Goal: Find contact information: Find contact information

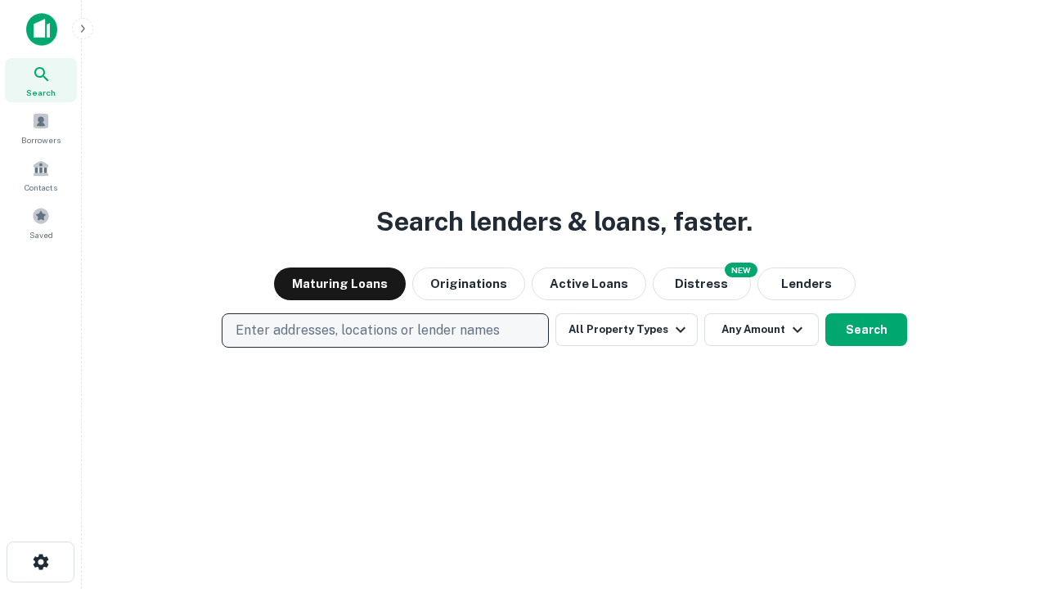
click at [385, 331] on p "Enter addresses, locations or lender names" at bounding box center [368, 331] width 264 height 20
type input "**********"
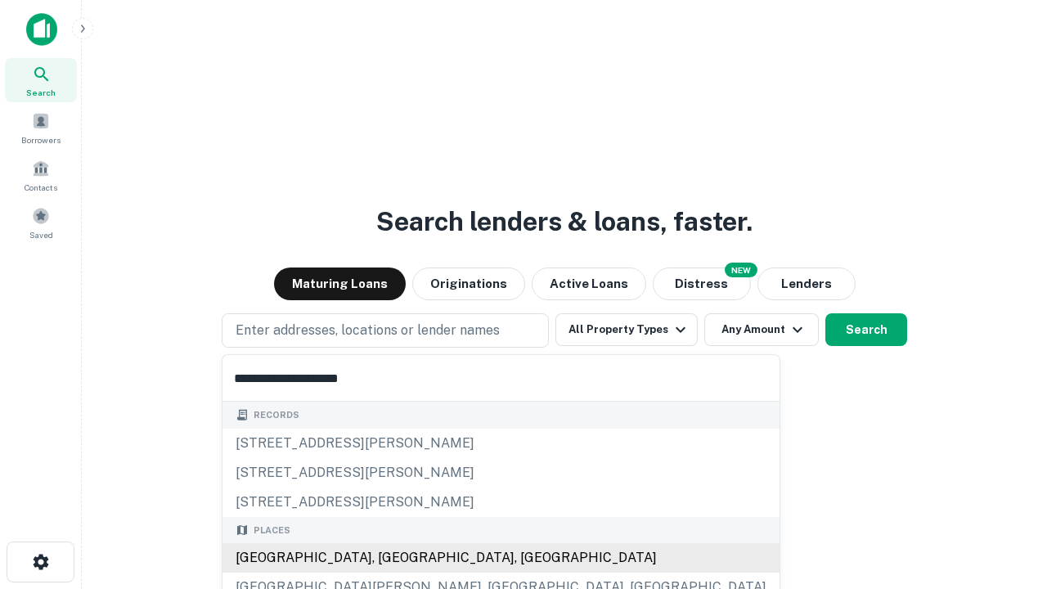
click at [391, 558] on div "Santa Monica, CA, USA" at bounding box center [501, 557] width 557 height 29
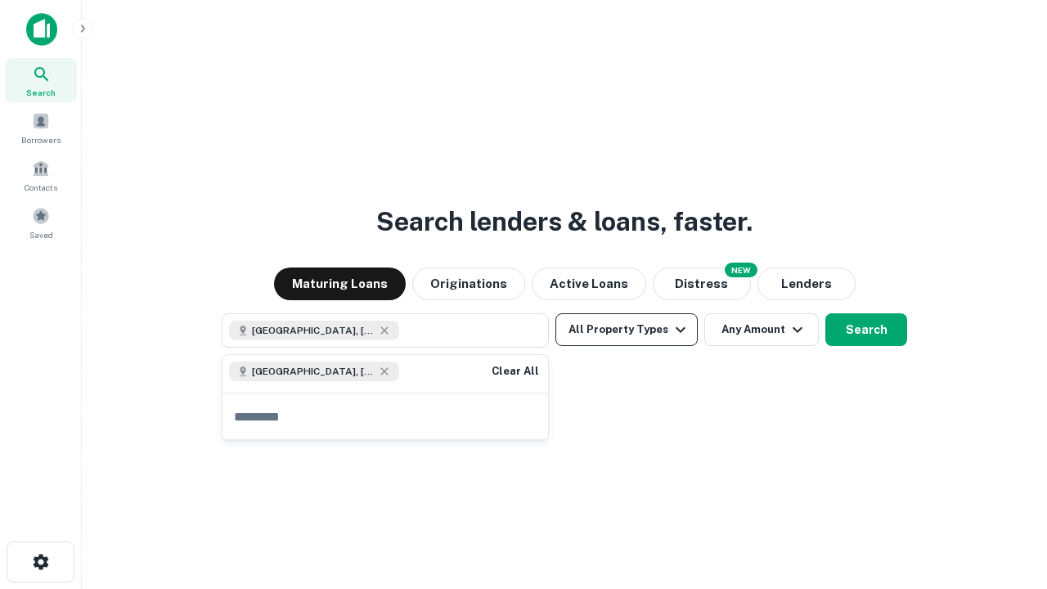
click at [627, 330] on button "All Property Types" at bounding box center [627, 329] width 142 height 33
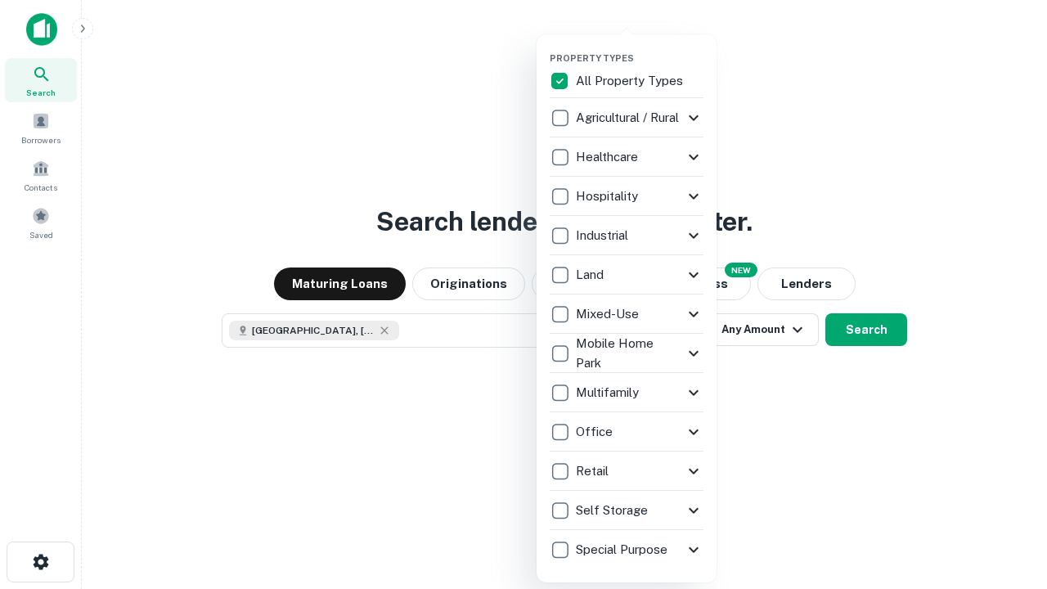
click at [640, 47] on button "button" at bounding box center [640, 47] width 180 height 1
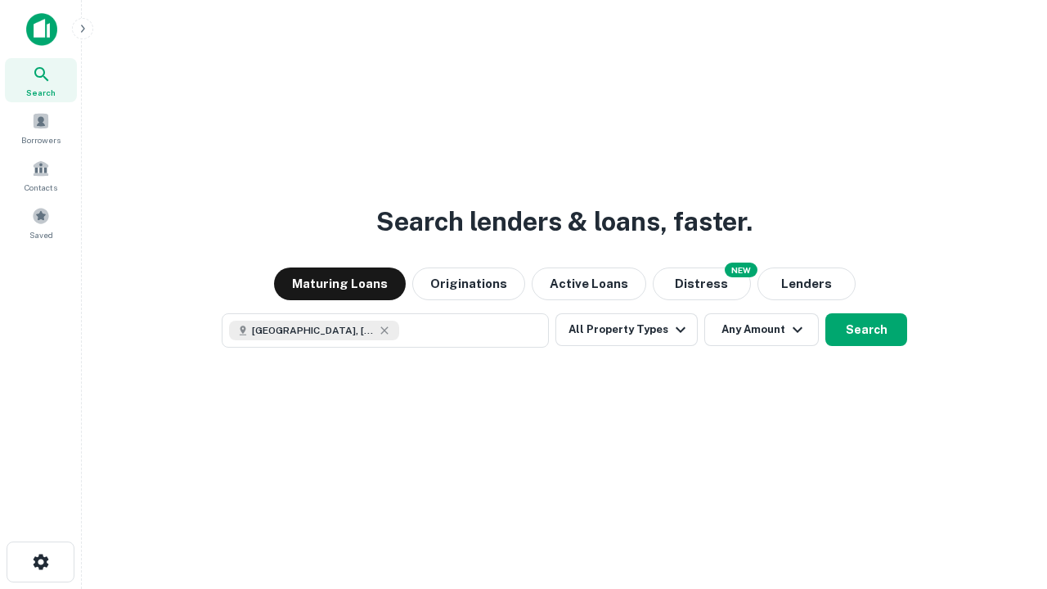
scroll to position [26, 0]
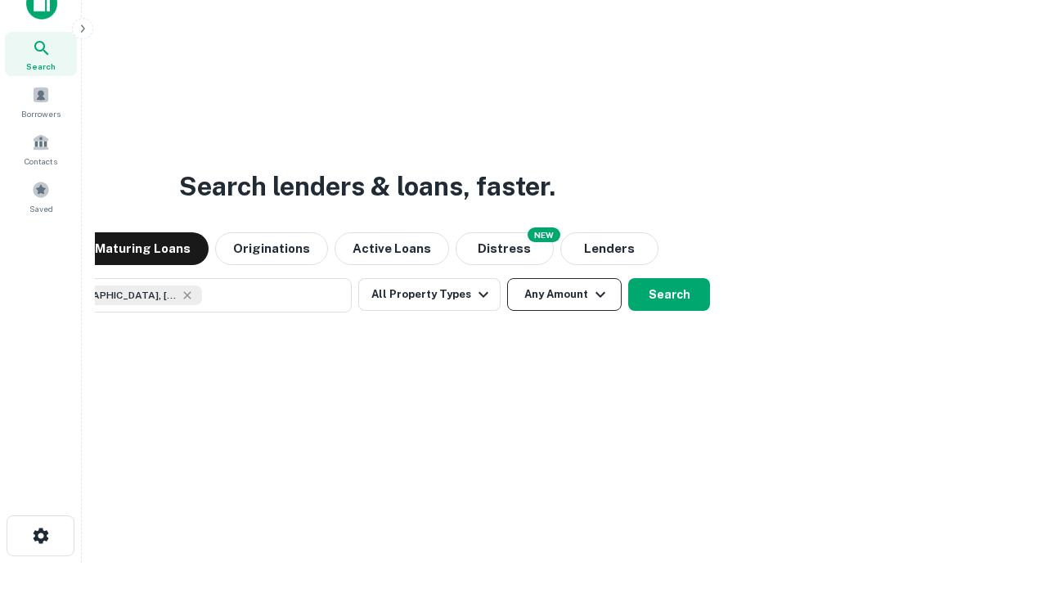
click at [507, 278] on button "Any Amount" at bounding box center [564, 294] width 115 height 33
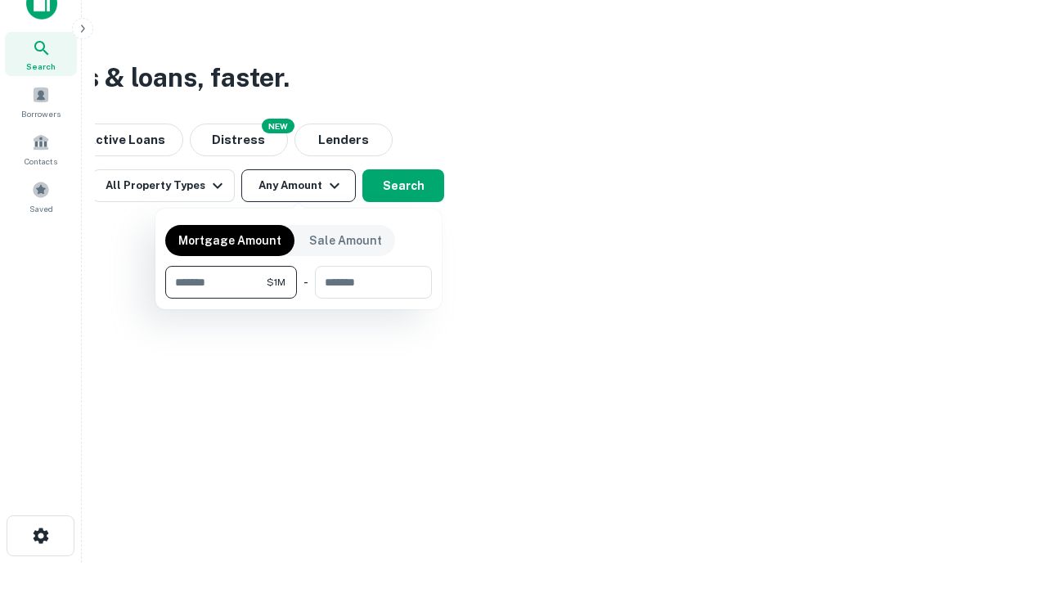
type input "*******"
click at [299, 299] on button "button" at bounding box center [298, 299] width 267 height 1
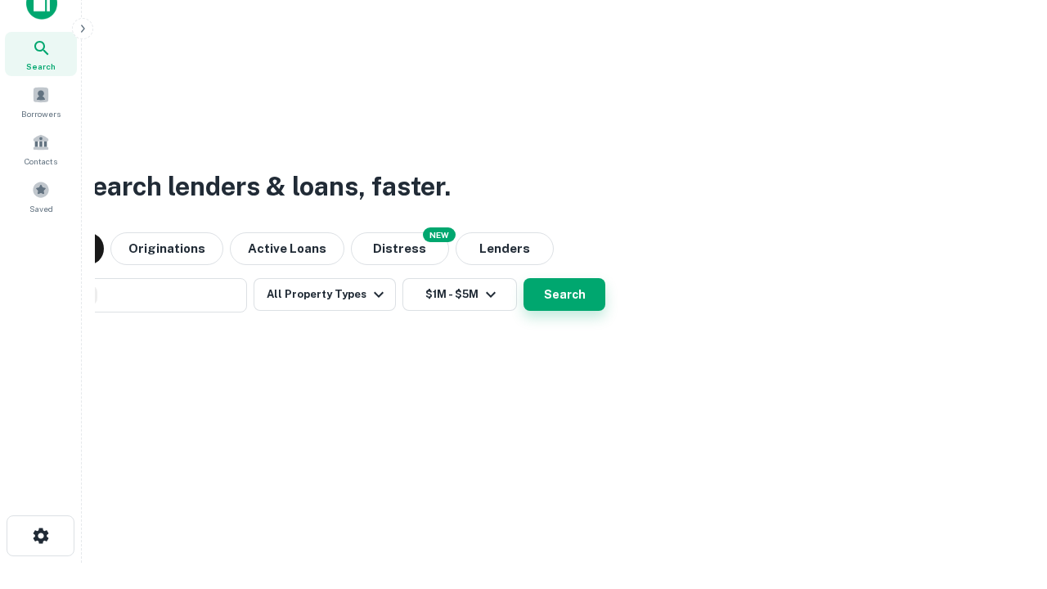
click at [524, 278] on button "Search" at bounding box center [565, 294] width 82 height 33
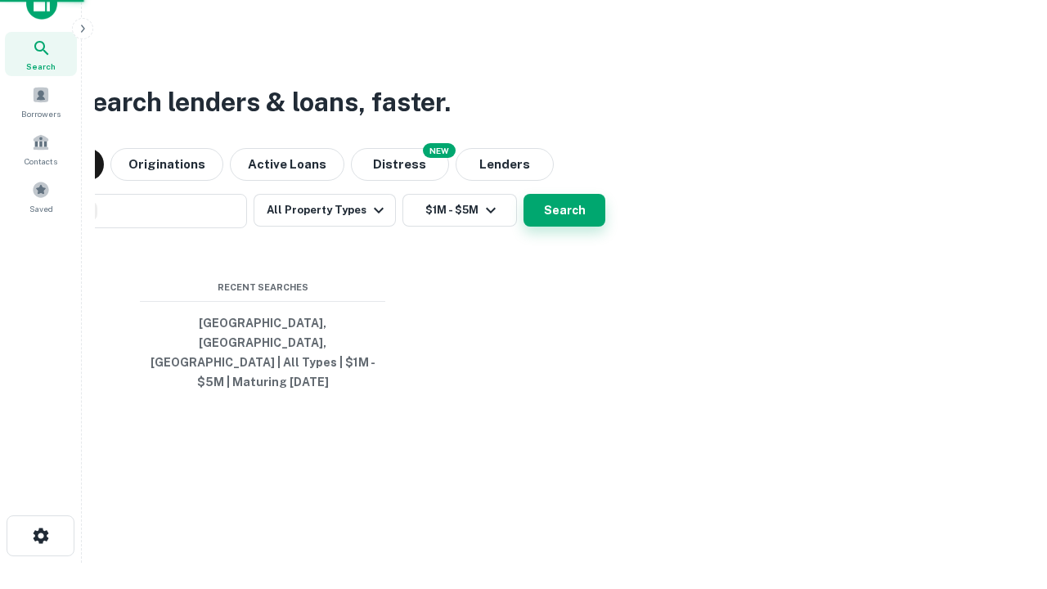
scroll to position [53, 463]
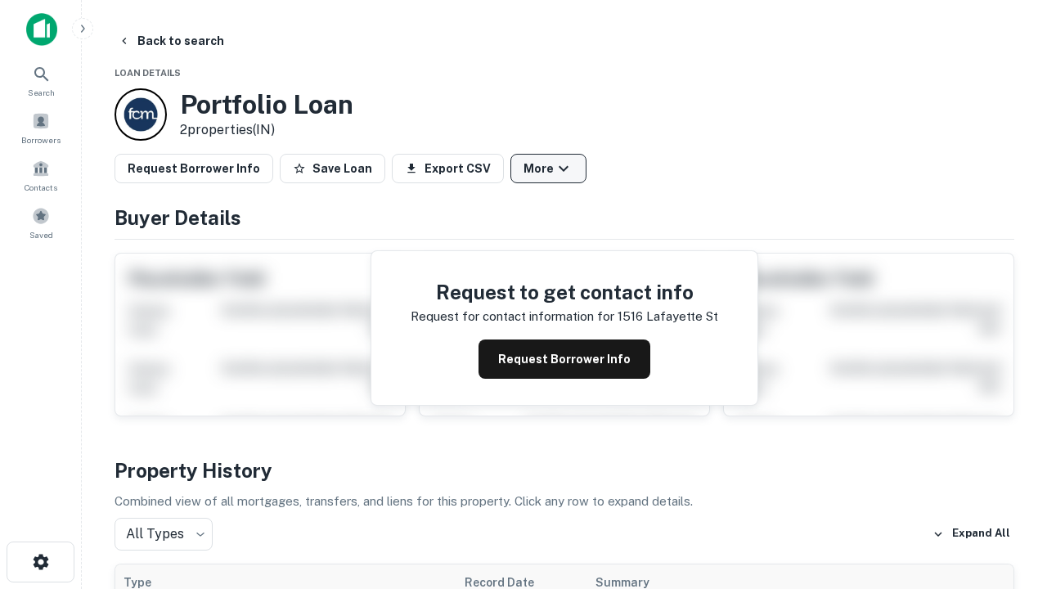
click at [548, 169] on button "More" at bounding box center [549, 168] width 76 height 29
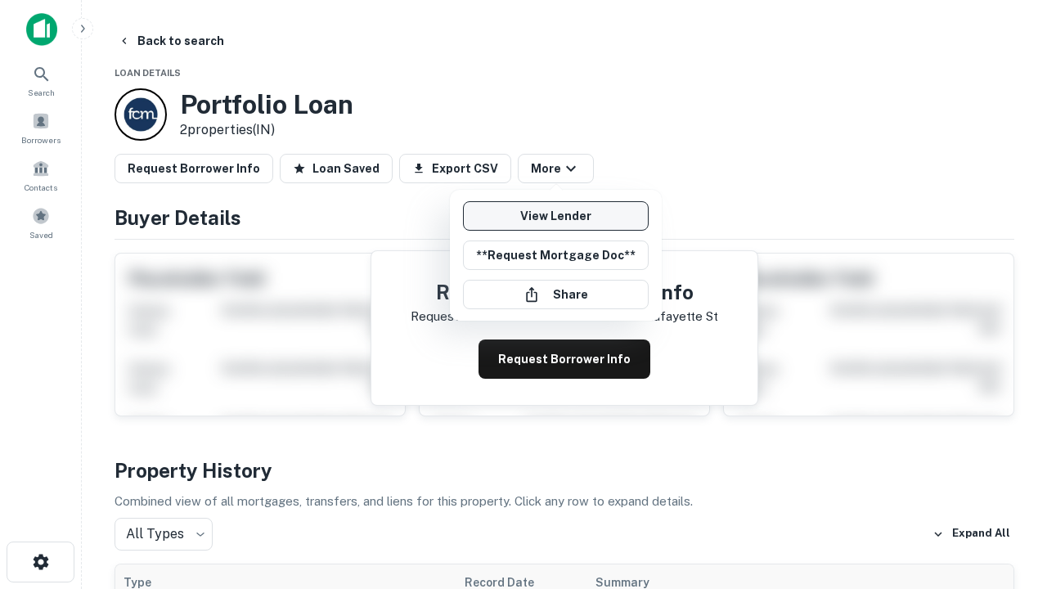
click at [556, 216] on link "View Lender" at bounding box center [556, 215] width 186 height 29
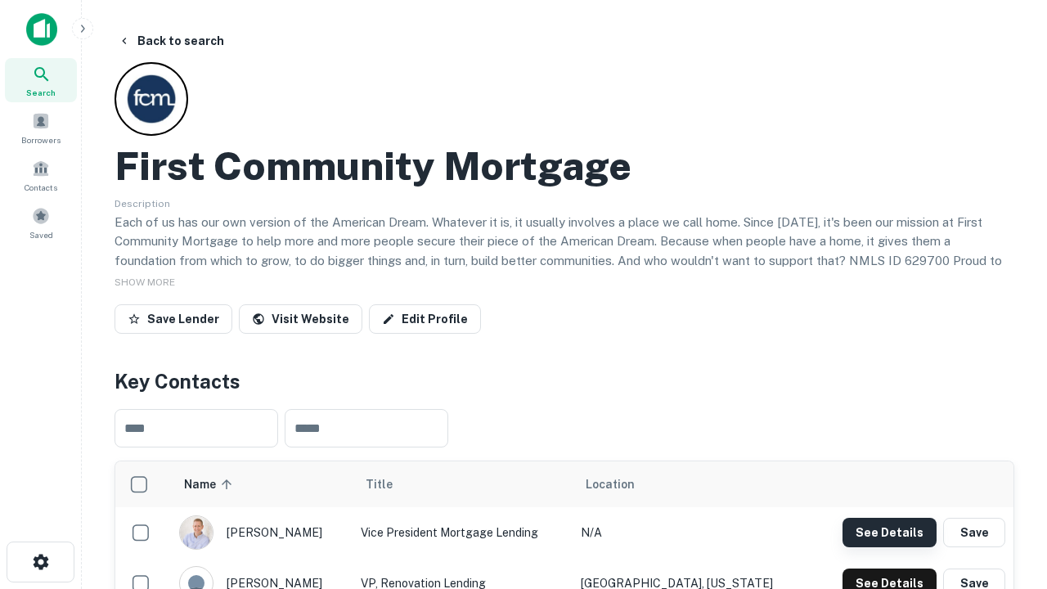
click at [890, 532] on button "See Details" at bounding box center [890, 532] width 94 height 29
click at [40, 562] on icon "button" at bounding box center [41, 562] width 20 height 20
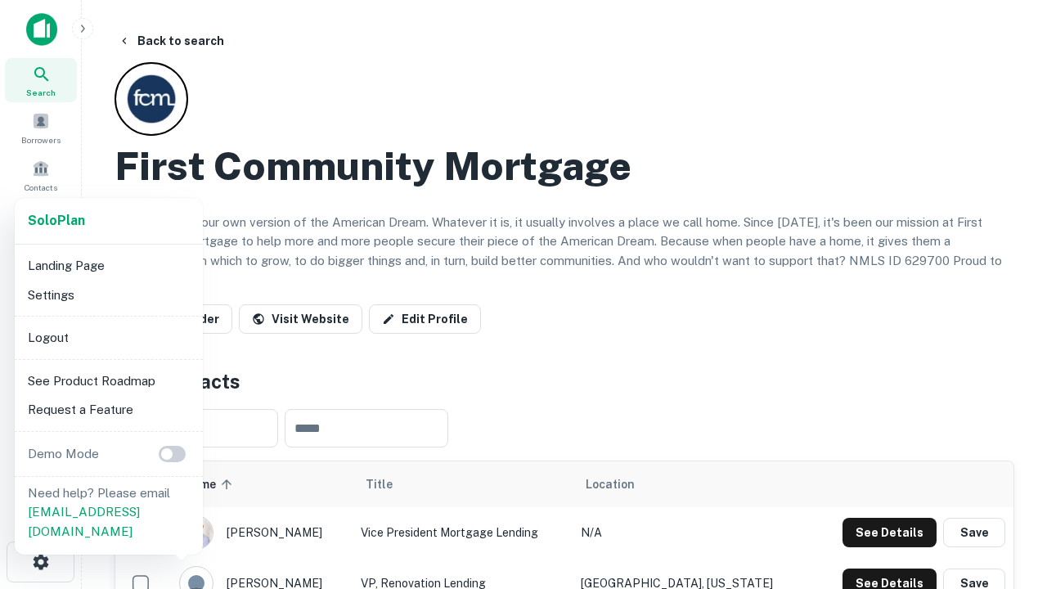
click at [108, 337] on li "Logout" at bounding box center [108, 337] width 175 height 29
